Goal: Information Seeking & Learning: Understand process/instructions

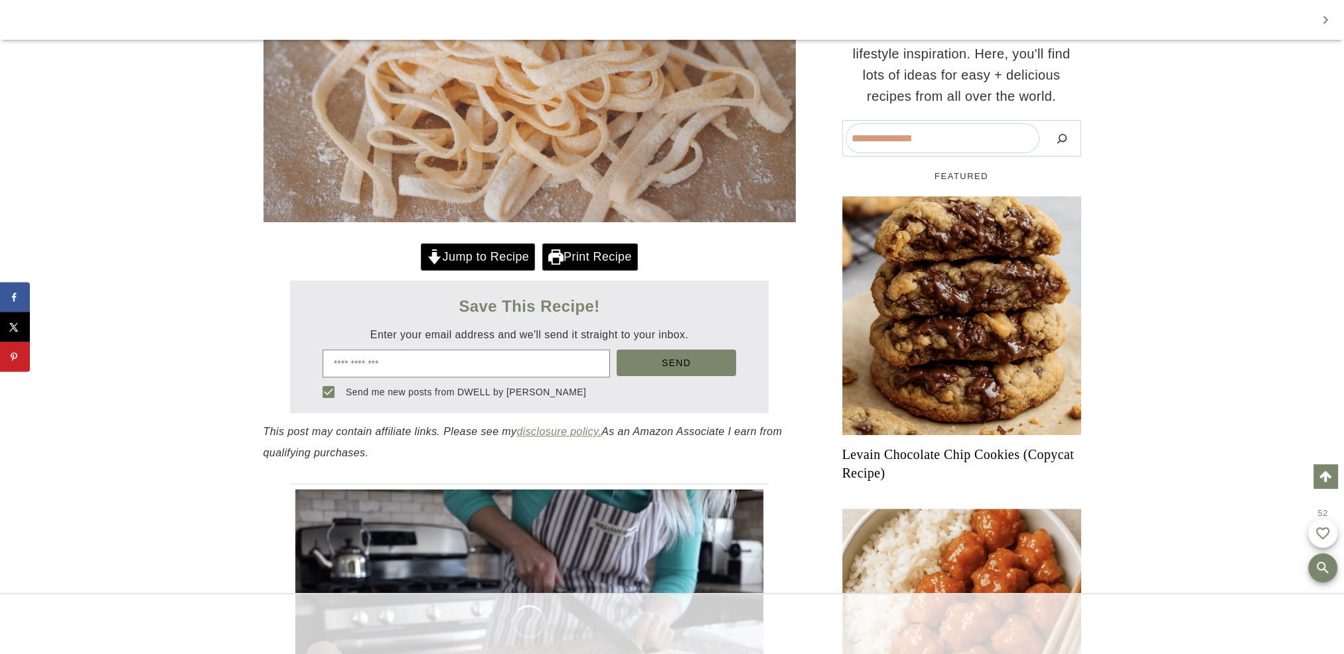
scroll to position [446, 0]
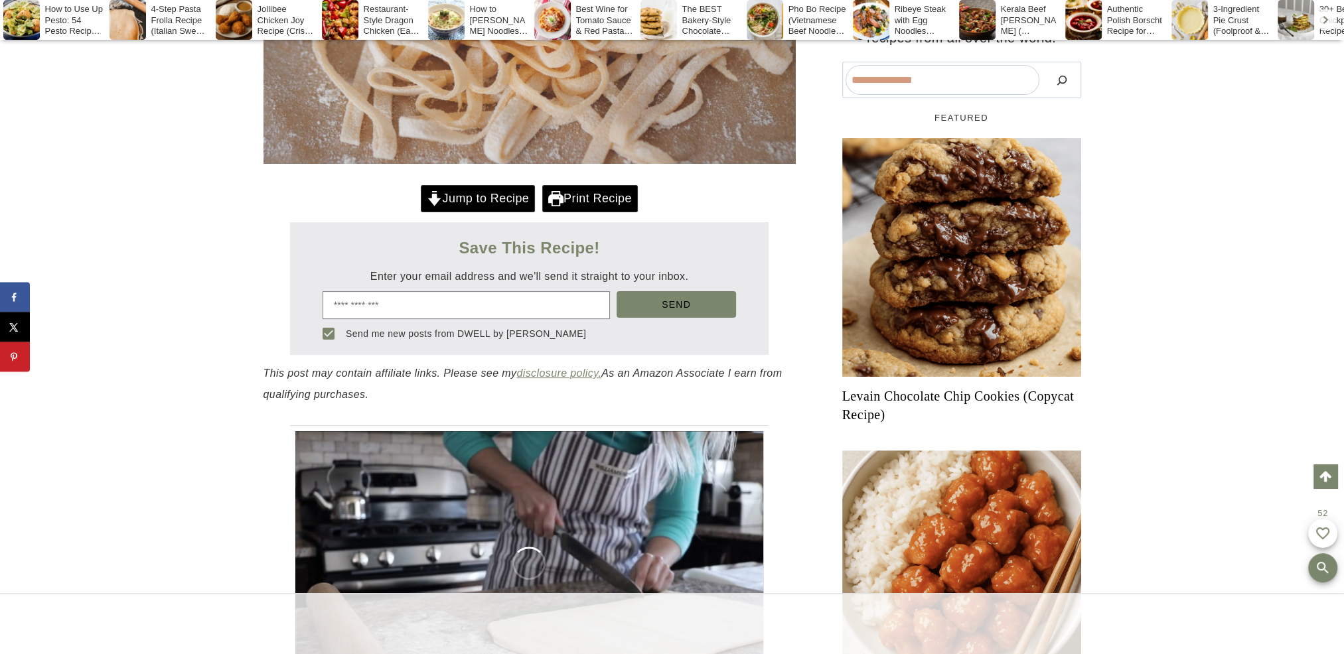
click at [514, 195] on link "Jump to Recipe" at bounding box center [478, 198] width 114 height 27
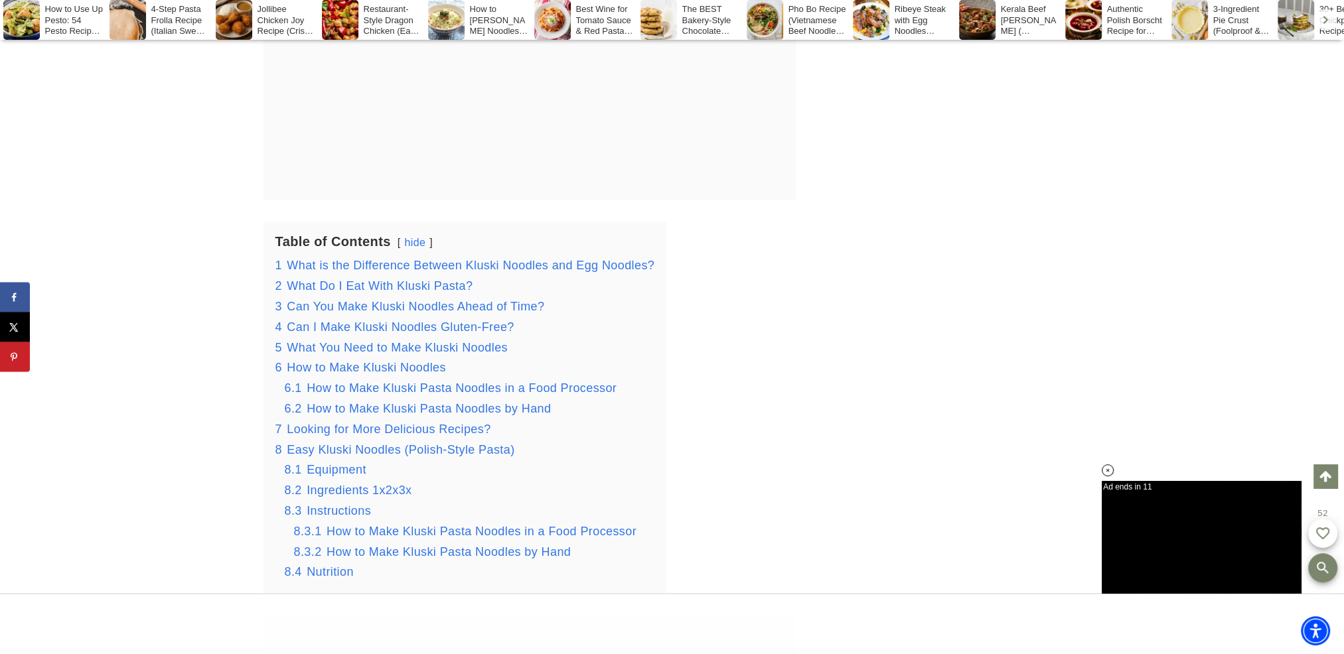
scroll to position [442, 0]
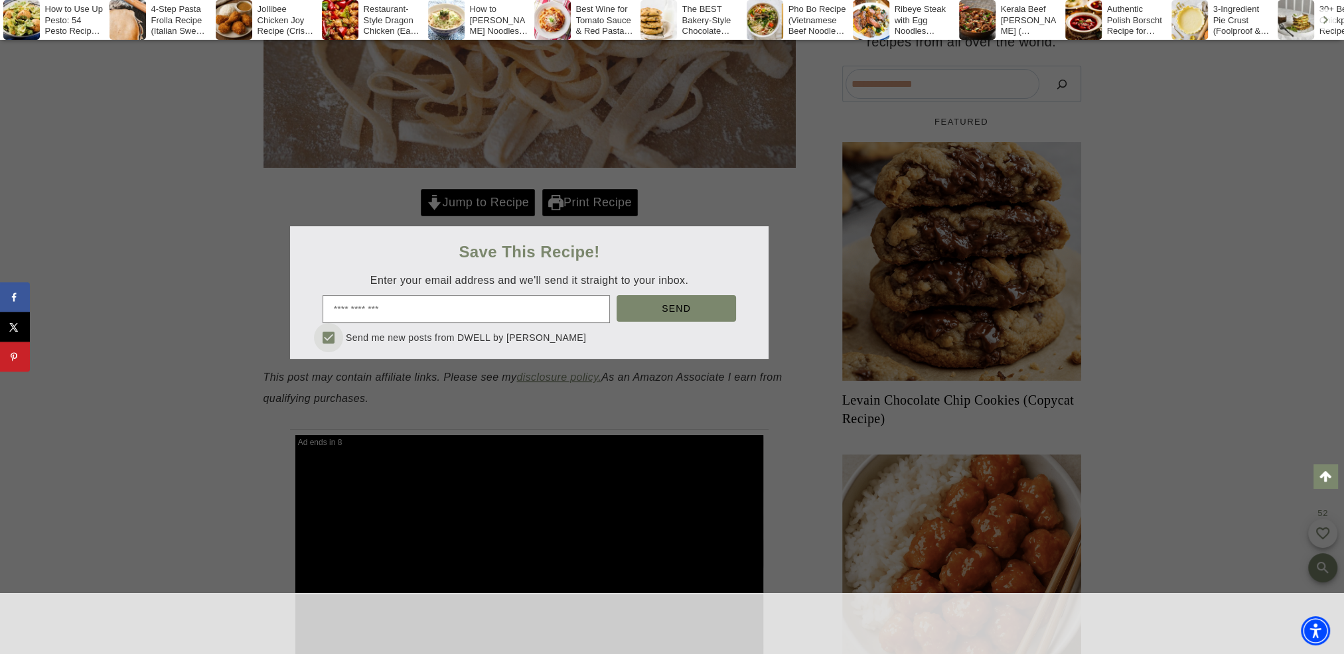
click at [325, 333] on soso-icon at bounding box center [329, 338] width 16 height 16
click at [210, 301] on div at bounding box center [672, 327] width 1344 height 654
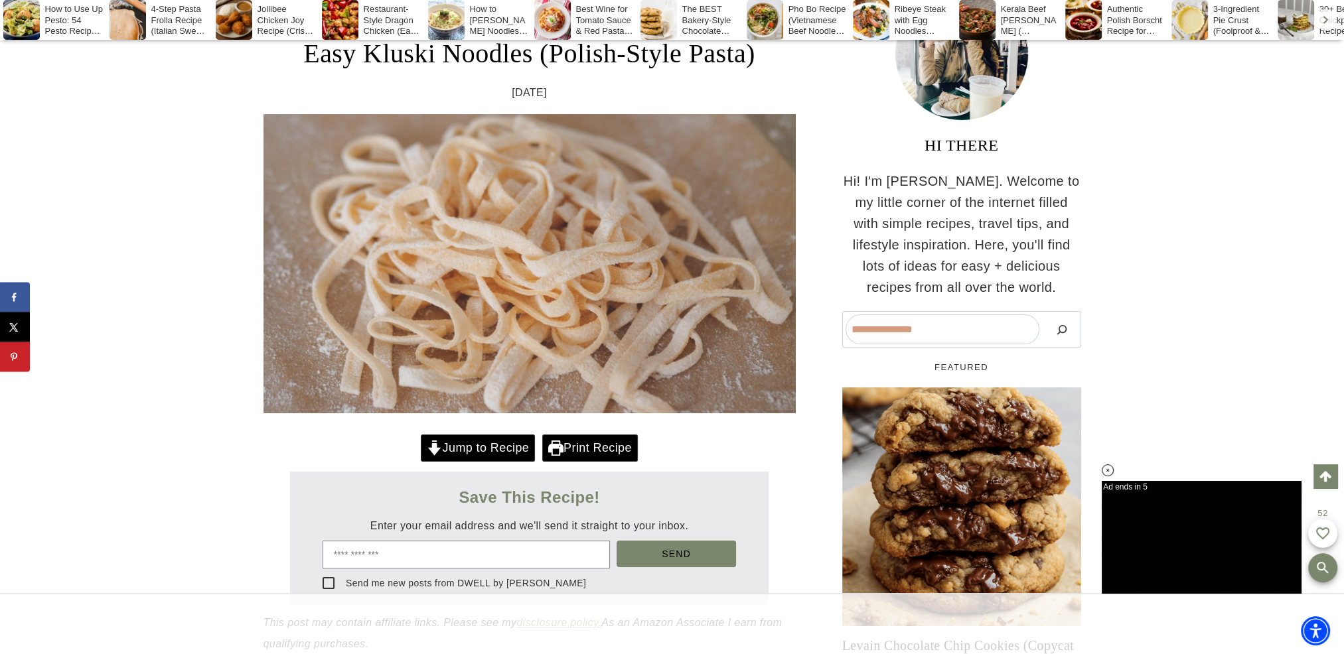
scroll to position [204, 0]
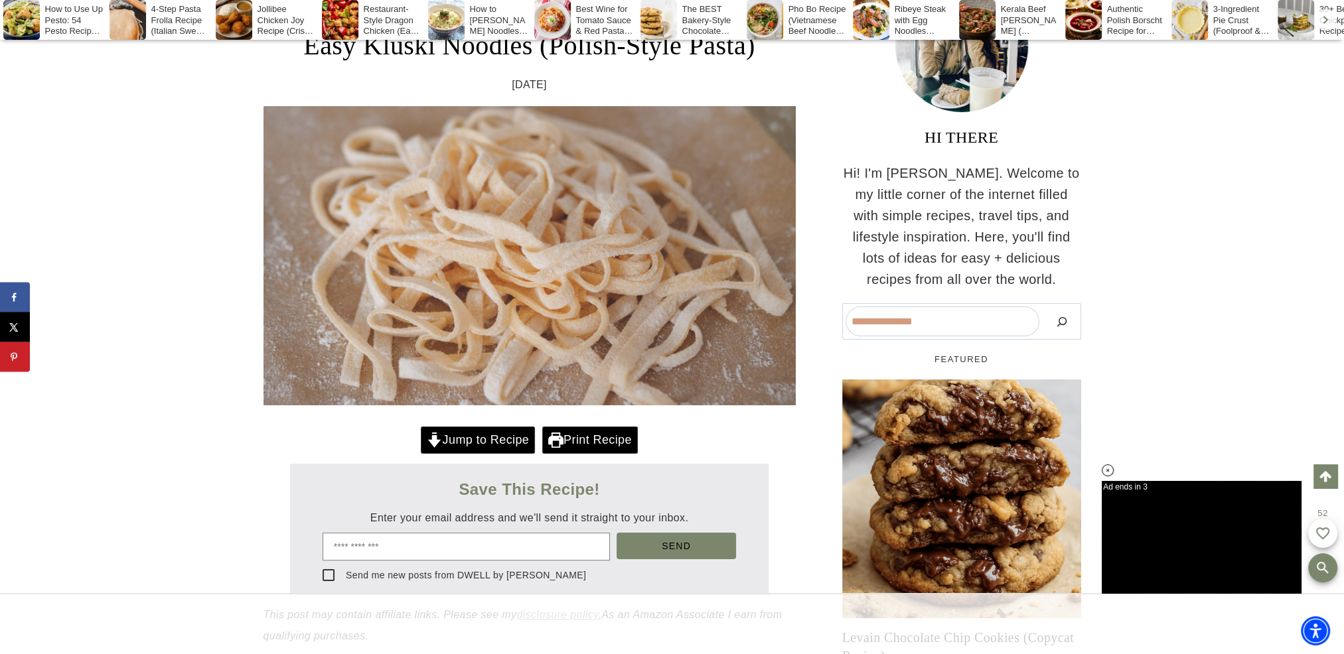
click at [478, 444] on link "Jump to Recipe" at bounding box center [478, 440] width 114 height 27
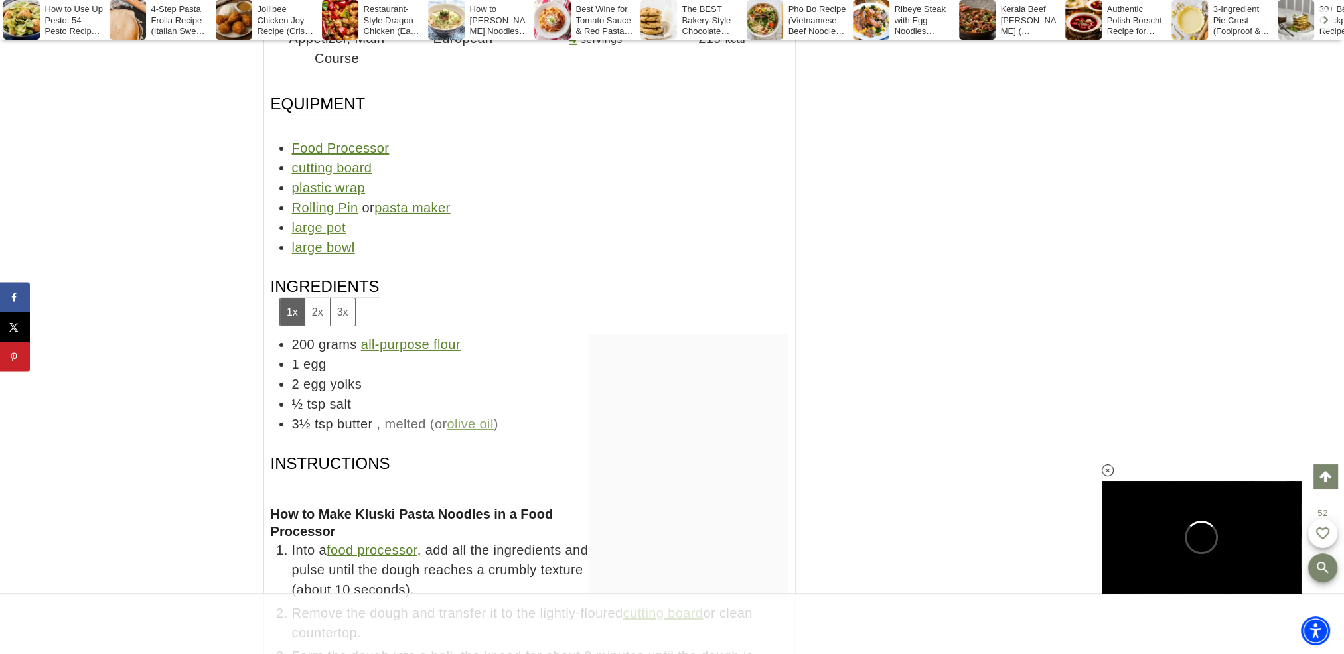
scroll to position [12701, 0]
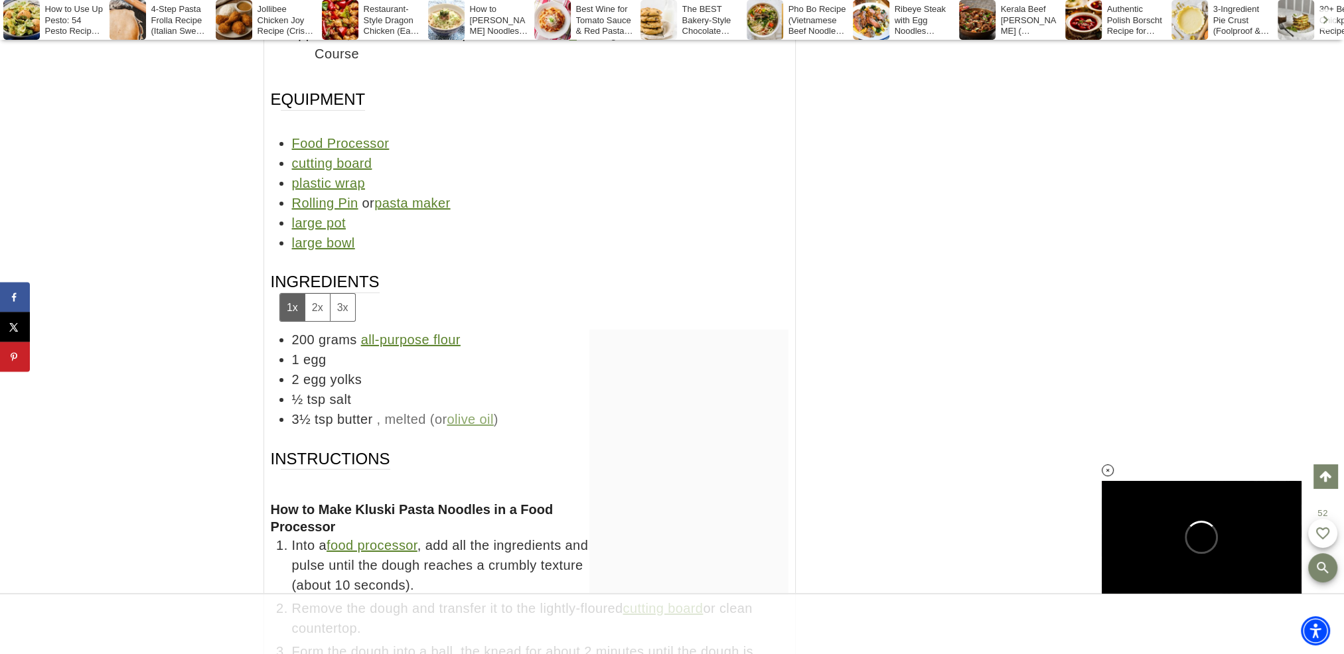
click at [345, 304] on button "3x" at bounding box center [342, 307] width 25 height 27
click at [309, 299] on button "2x" at bounding box center [317, 307] width 25 height 27
click at [286, 302] on button "1x" at bounding box center [292, 307] width 25 height 27
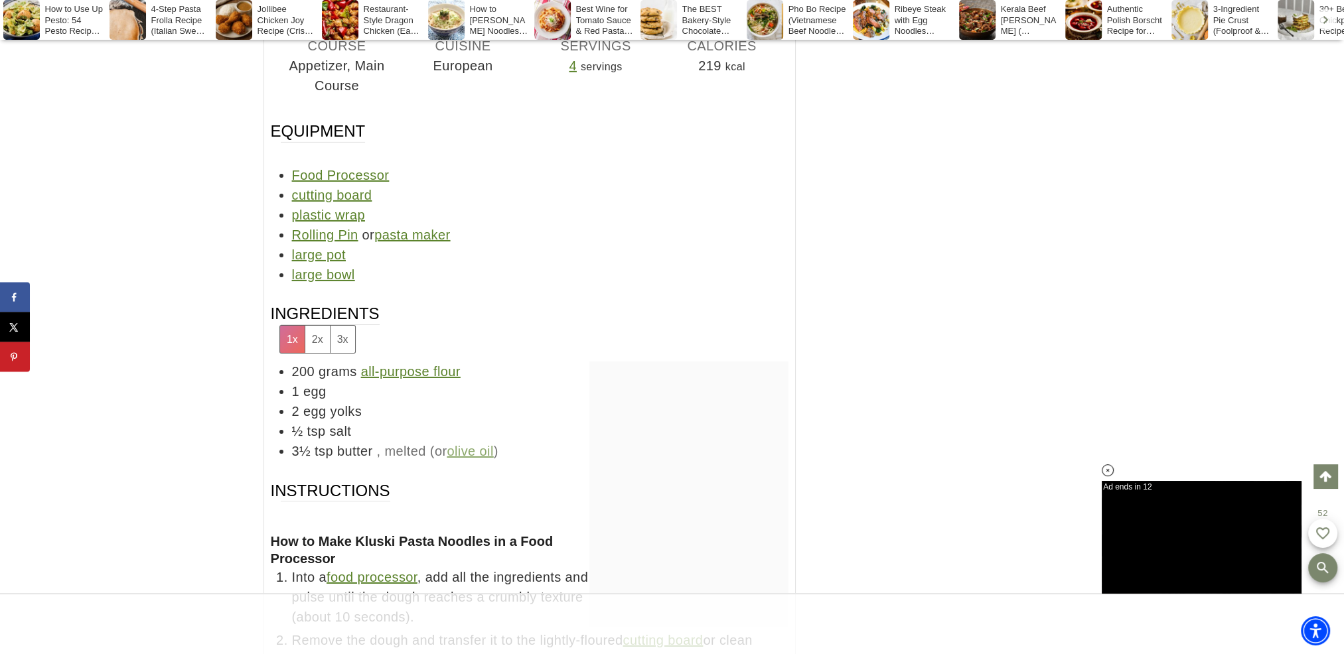
scroll to position [12678, 0]
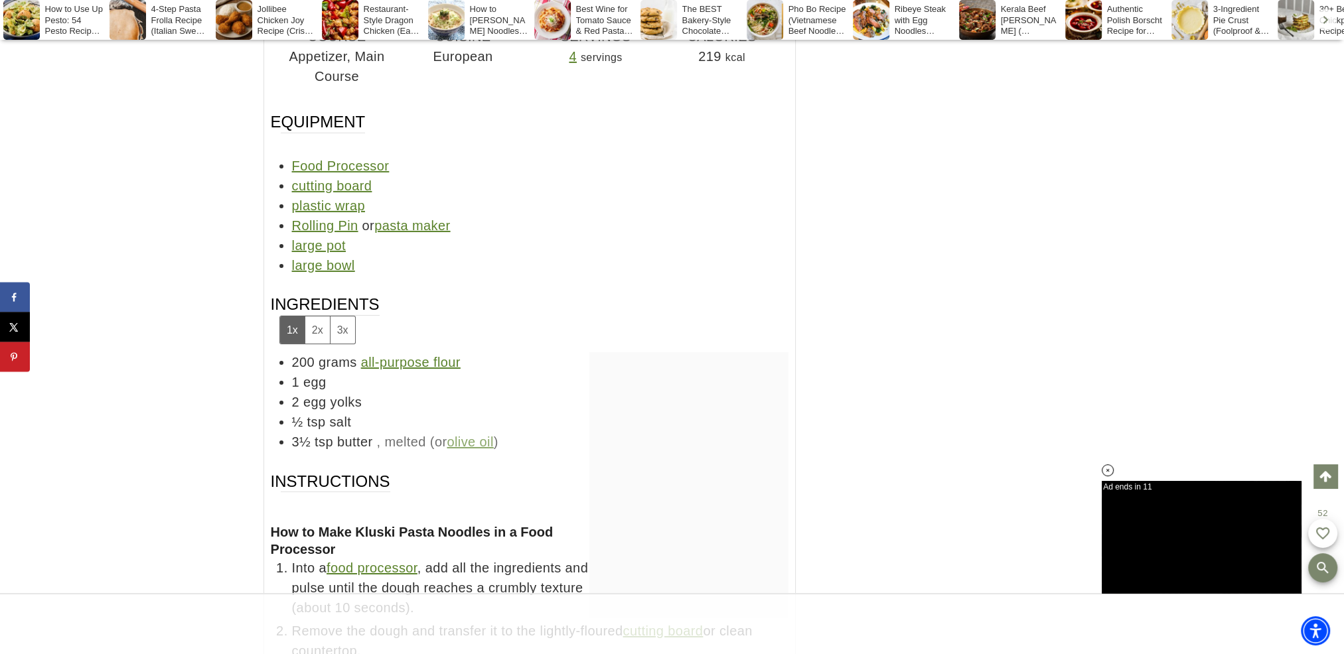
click at [345, 323] on button "3x" at bounding box center [342, 330] width 25 height 27
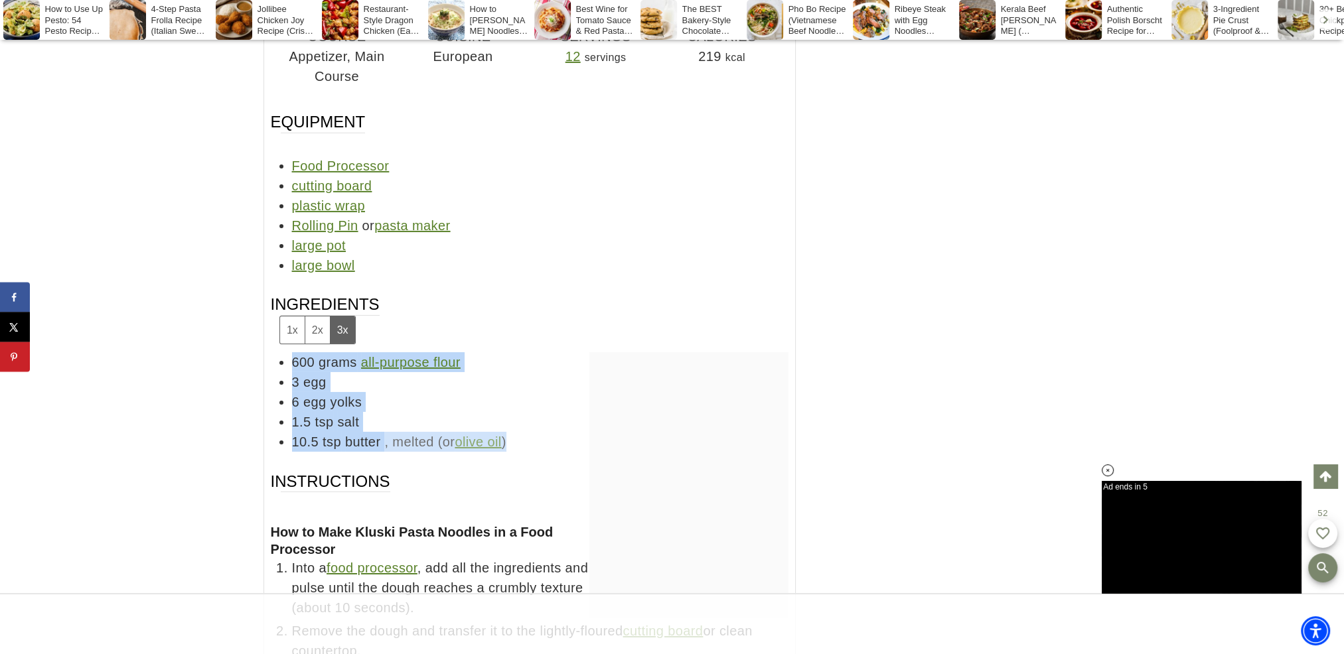
drag, startPoint x: 510, startPoint y: 445, endPoint x: 259, endPoint y: 362, distance: 264.6
drag, startPoint x: 259, startPoint y: 362, endPoint x: 223, endPoint y: 365, distance: 35.9
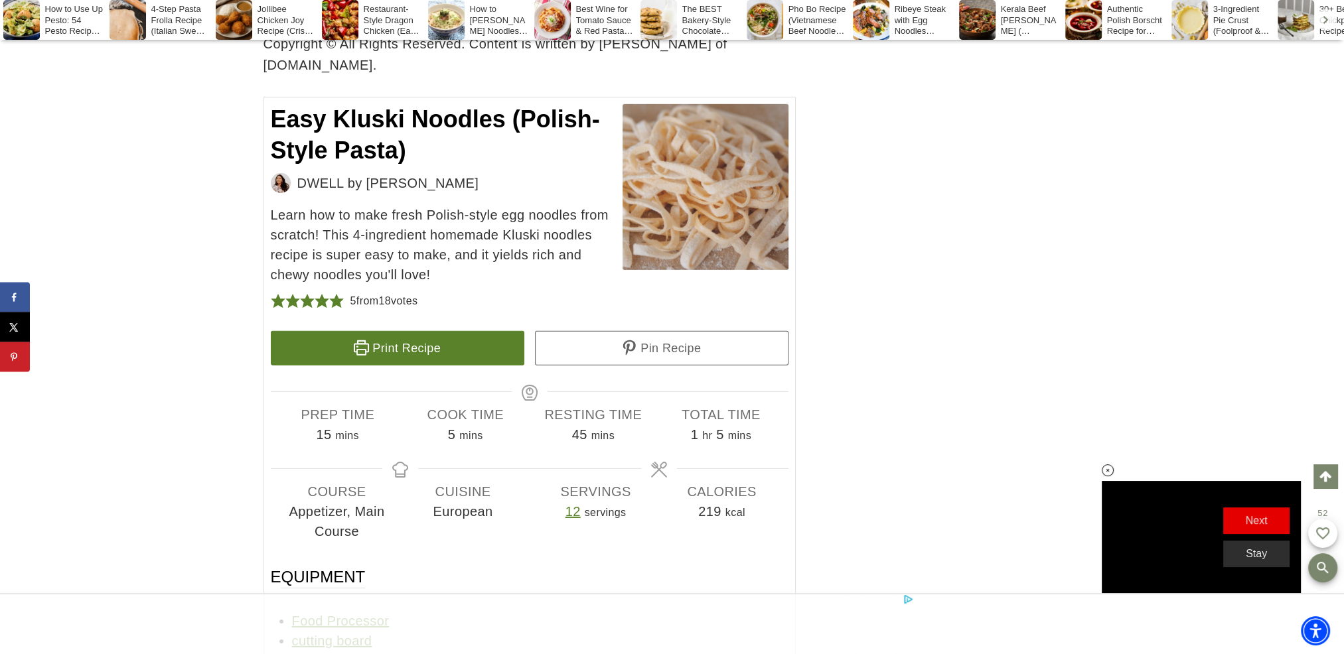
scroll to position [12173, 0]
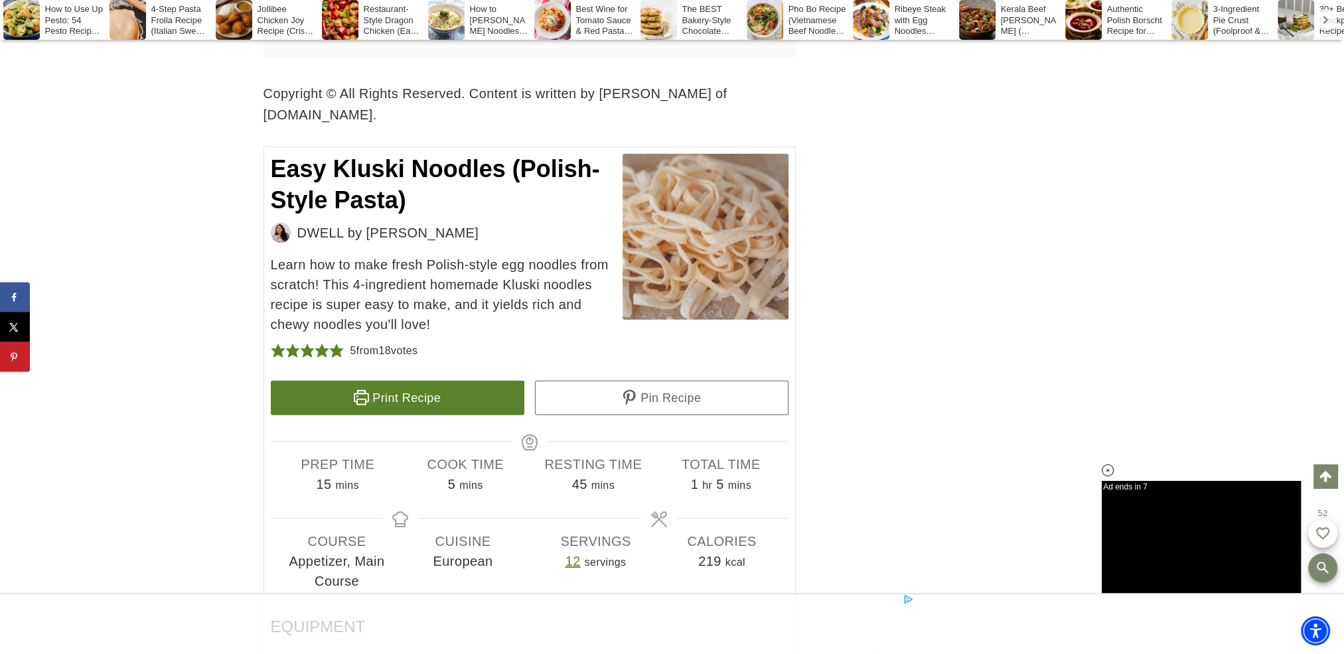
click at [413, 400] on link "Print Recipe" at bounding box center [397, 398] width 253 height 35
